Goal: Task Accomplishment & Management: Manage account settings

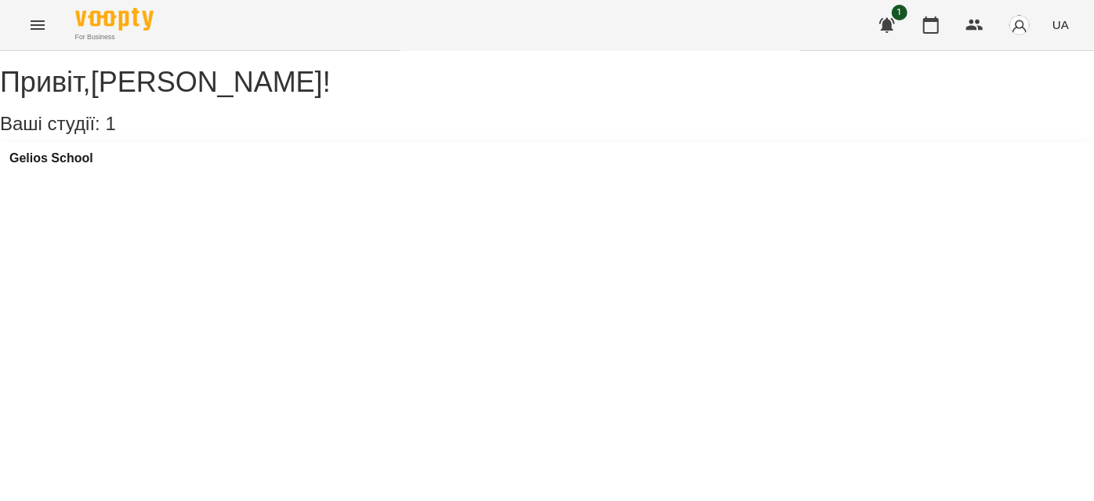
click at [29, 36] on button "Menu" at bounding box center [38, 25] width 38 height 38
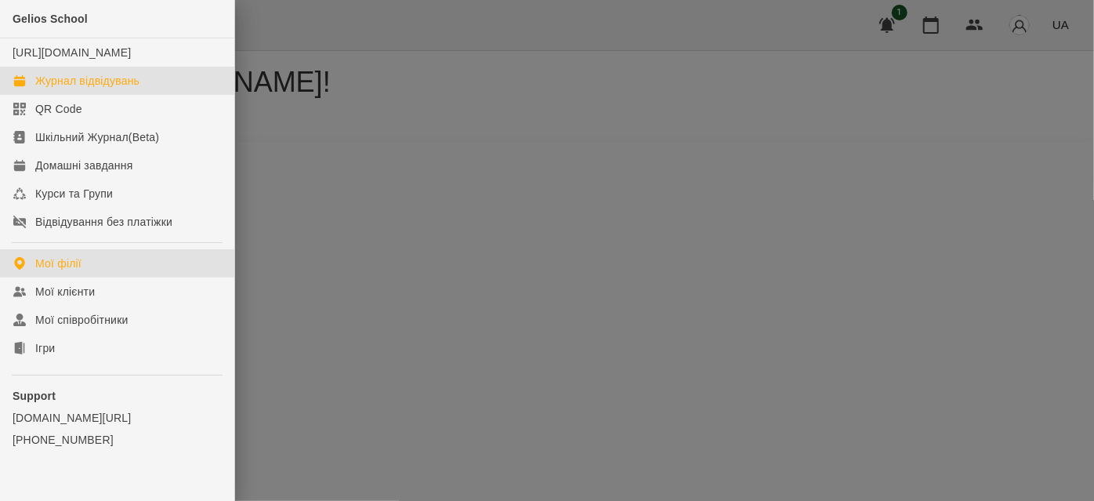
click at [99, 89] on div "Журнал відвідувань" at bounding box center [87, 81] width 104 height 16
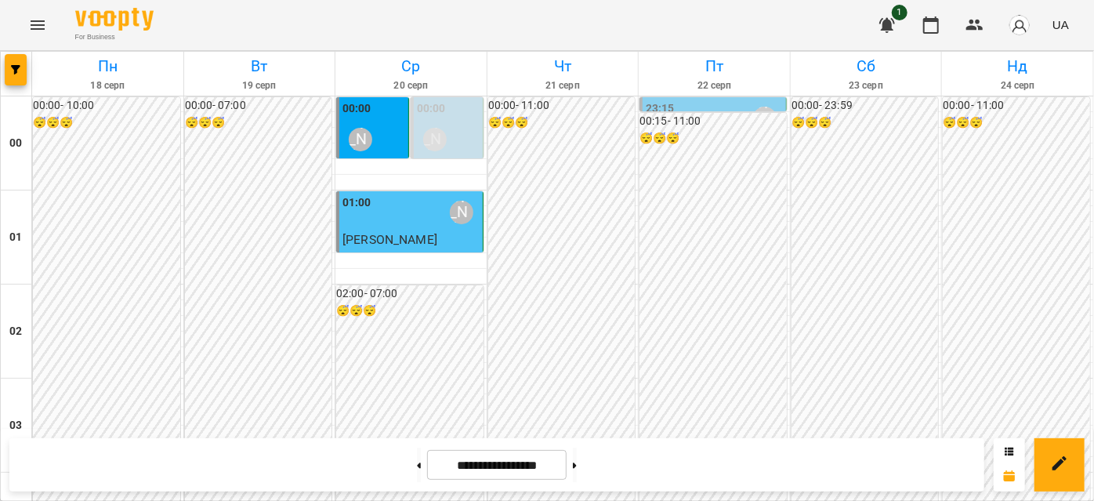
scroll to position [1211, 0]
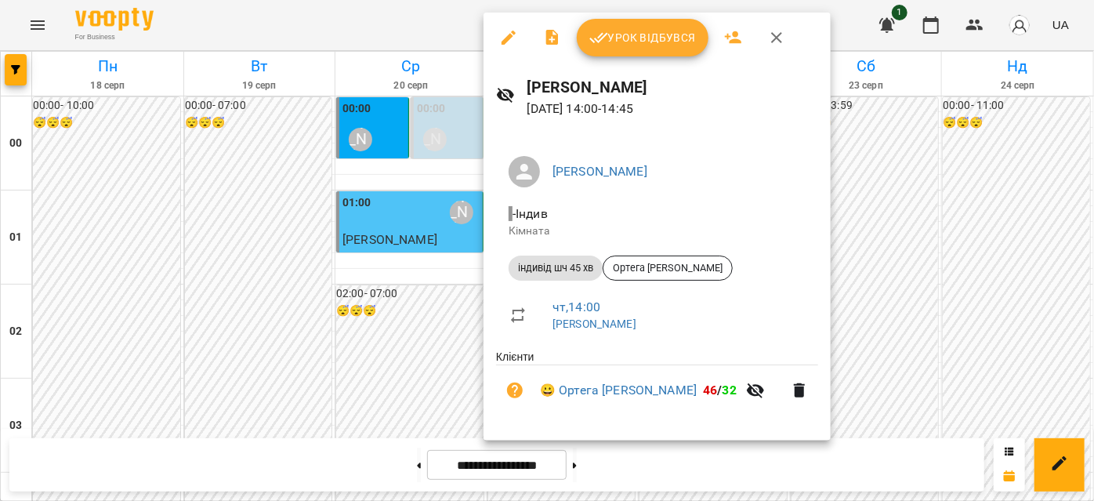
click at [770, 38] on icon "button" at bounding box center [777, 37] width 19 height 19
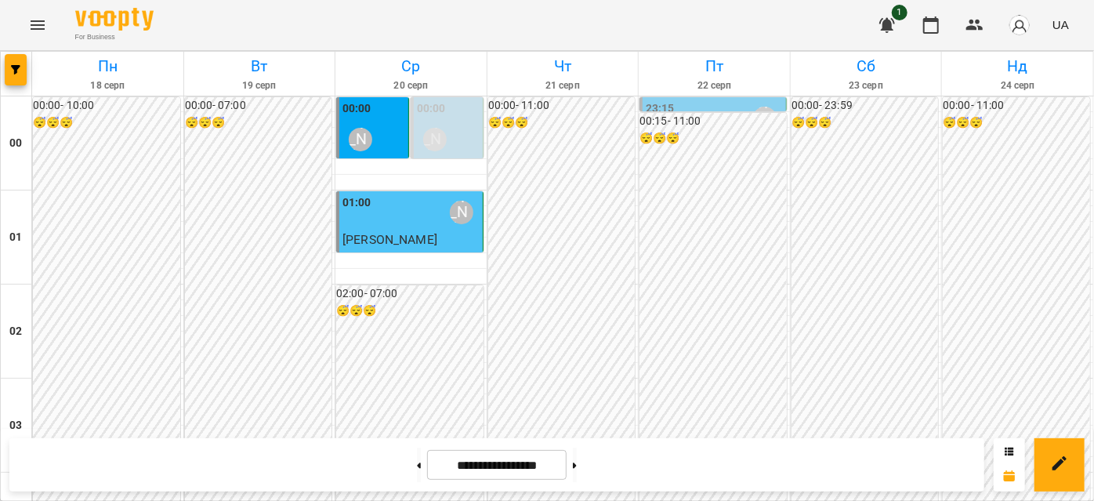
scroll to position [1140, 0]
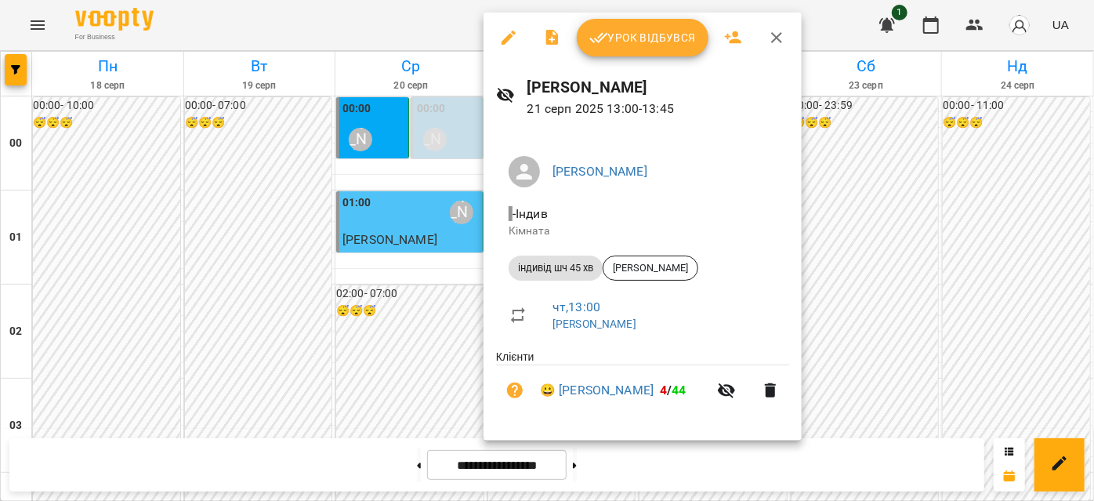
click at [779, 33] on icon "button" at bounding box center [776, 37] width 11 height 11
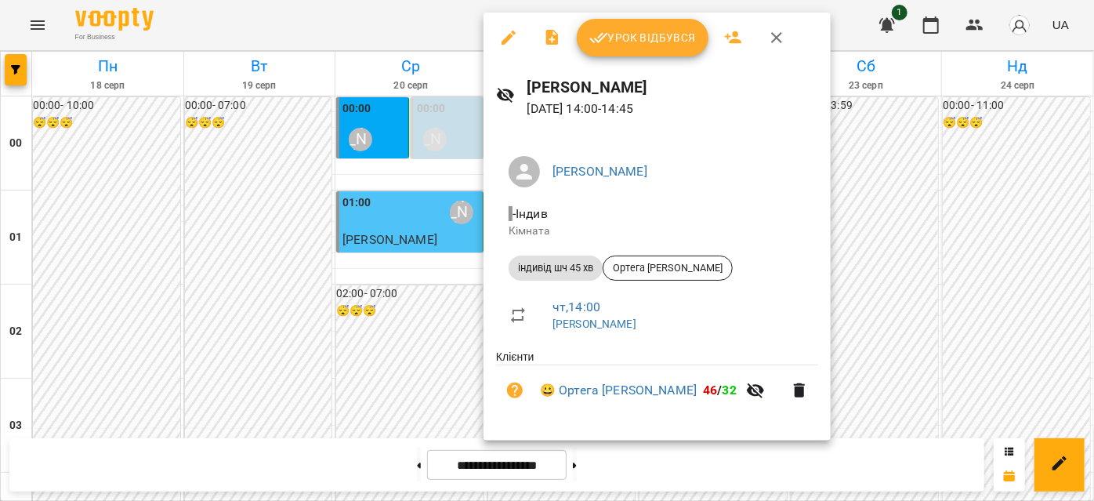
click at [765, 42] on button "button" at bounding box center [777, 38] width 38 height 38
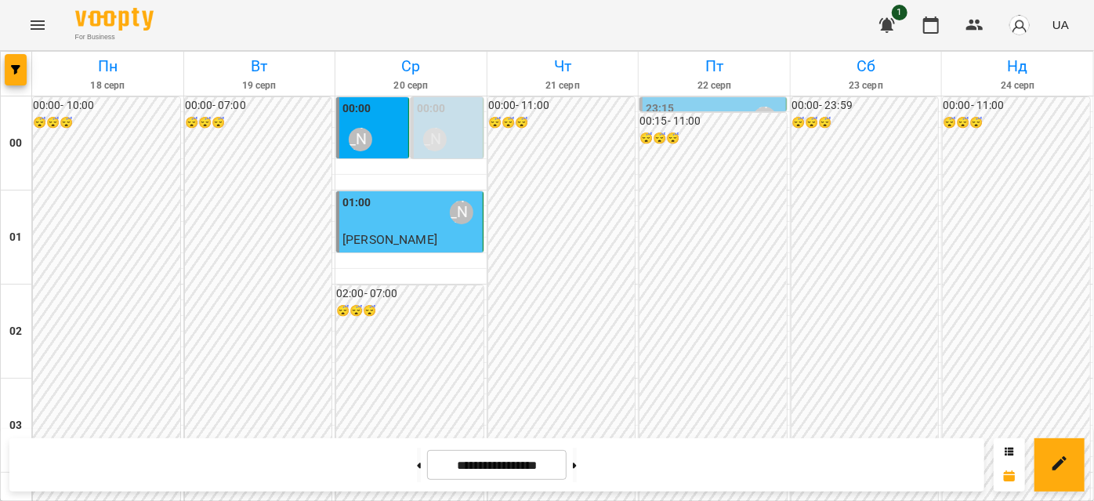
scroll to position [1283, 0]
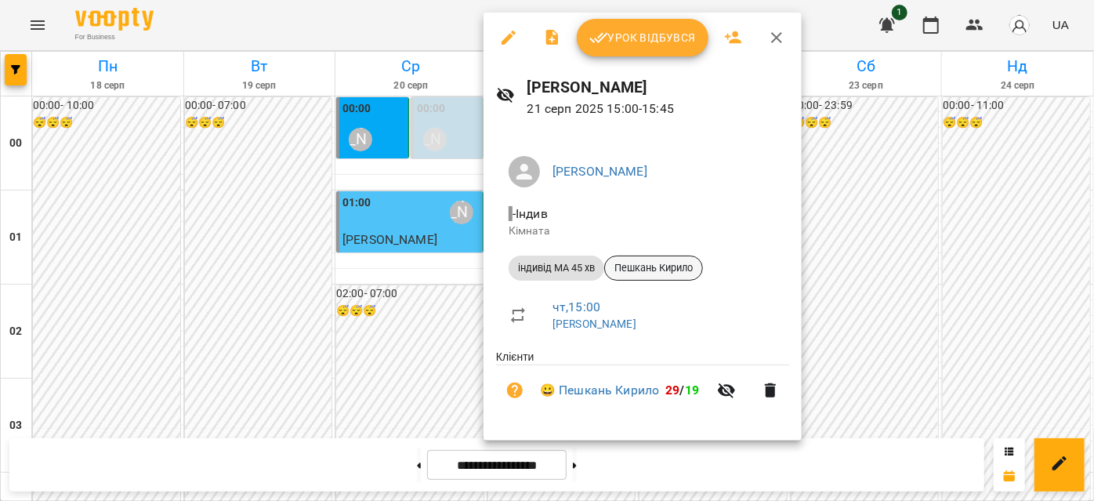
click at [690, 279] on div "Пешкань Кирило" at bounding box center [653, 268] width 99 height 25
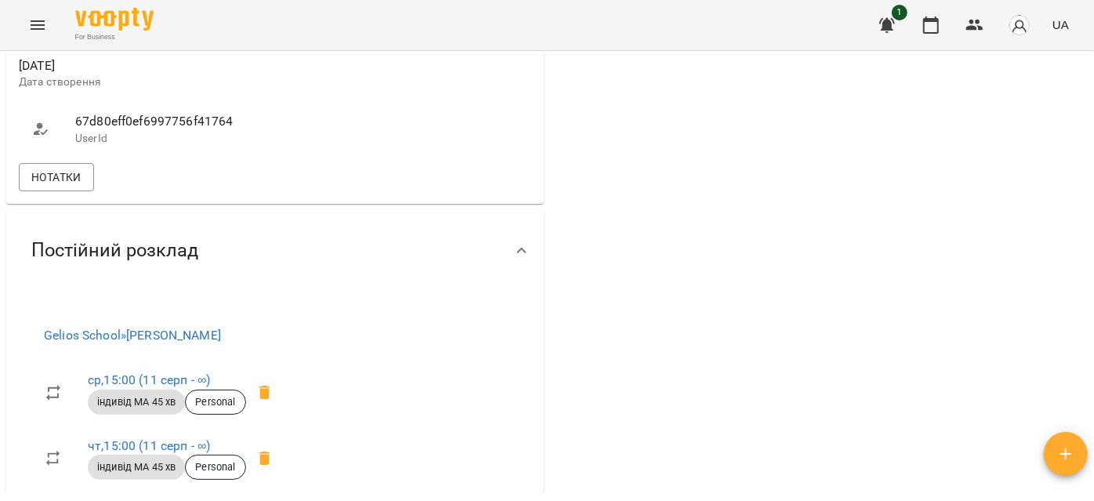
scroll to position [1283, 0]
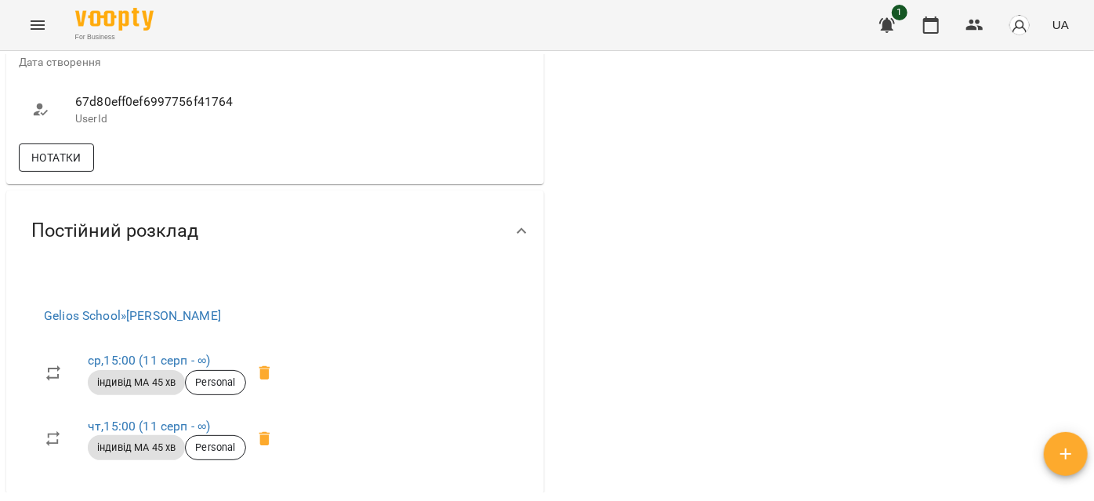
click at [78, 172] on button "Нотатки" at bounding box center [56, 157] width 75 height 28
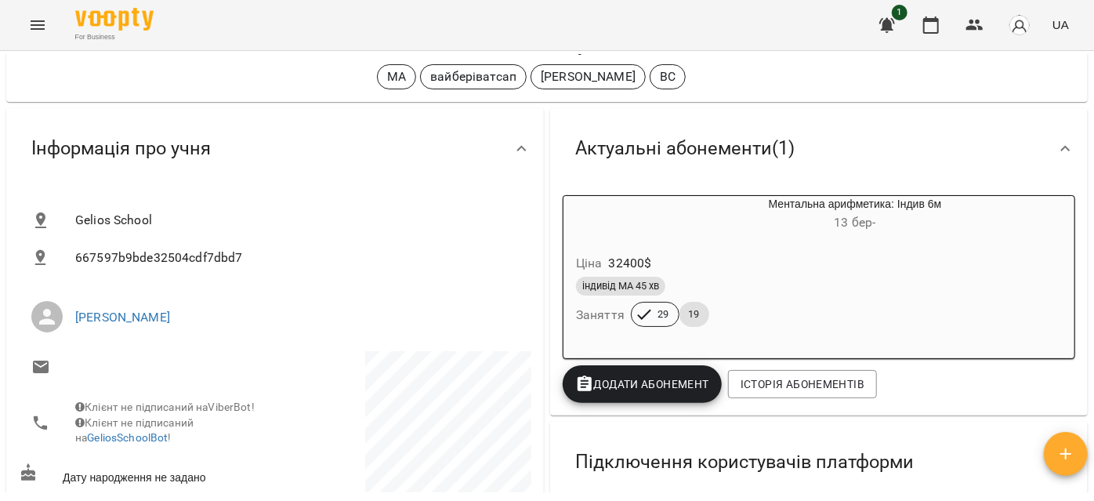
scroll to position [285, 0]
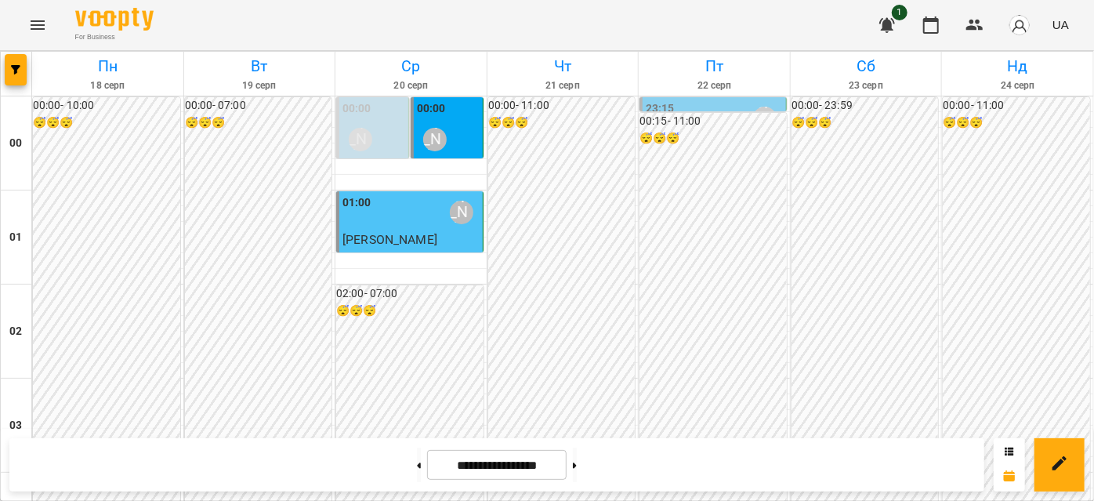
scroll to position [1211, 0]
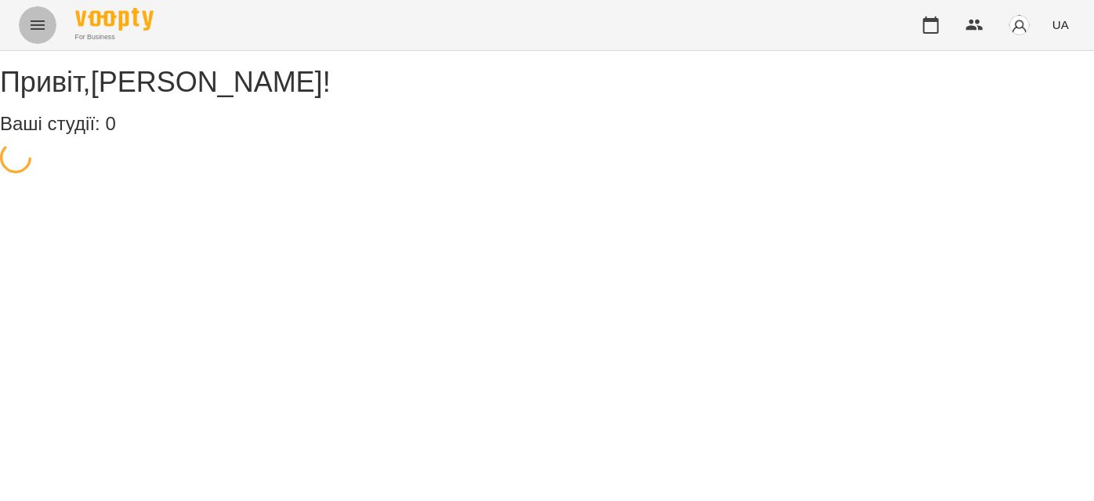
click at [32, 27] on icon "Menu" at bounding box center [37, 25] width 19 height 19
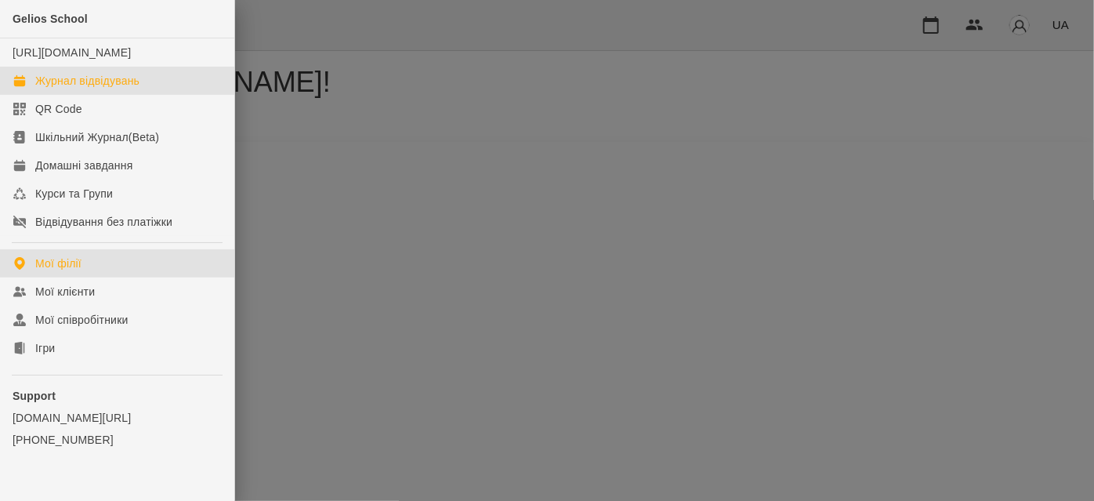
click at [45, 89] on div "Журнал відвідувань" at bounding box center [87, 81] width 104 height 16
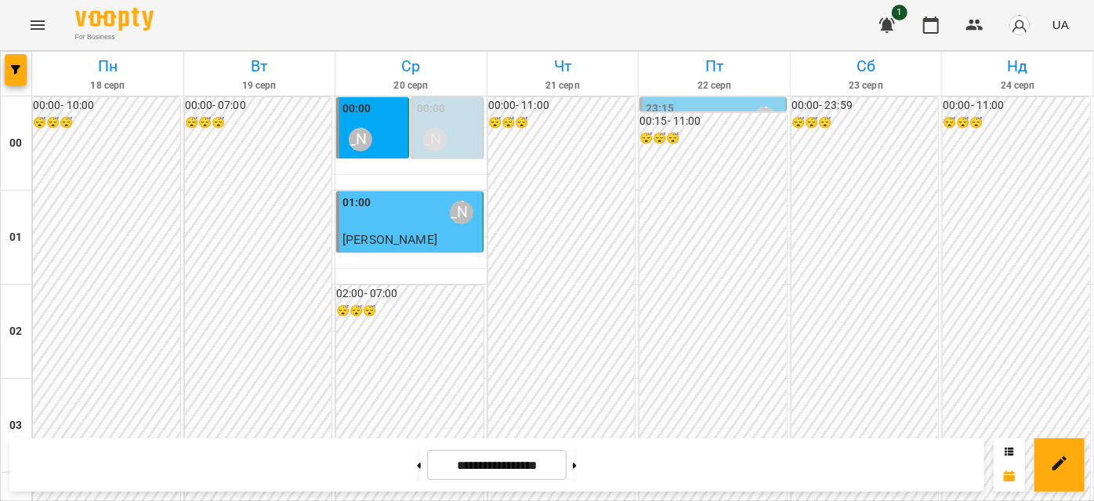
scroll to position [1211, 0]
